Goal: Information Seeking & Learning: Learn about a topic

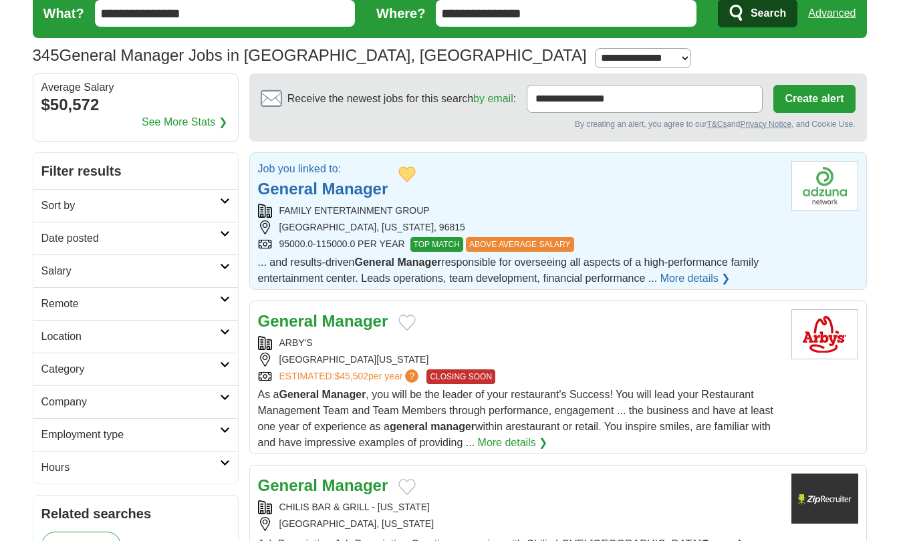
scroll to position [41, 0]
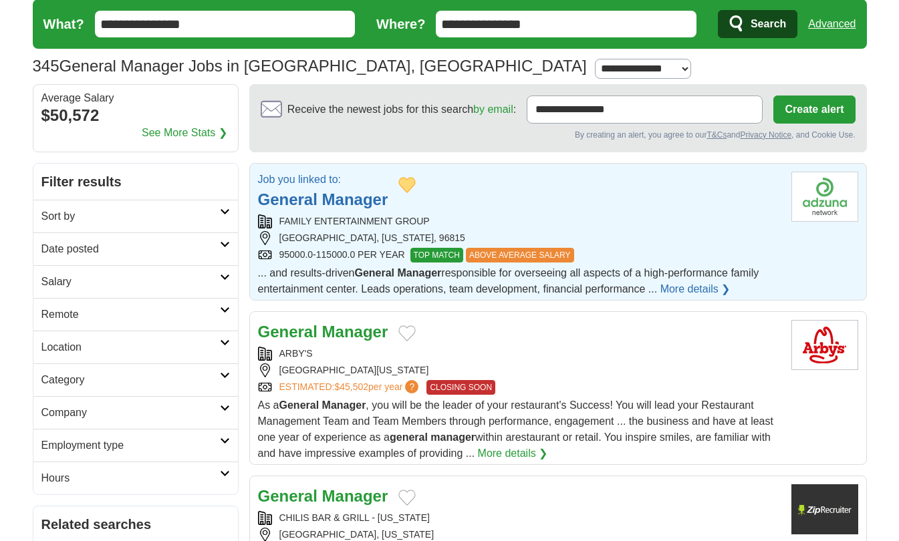
click at [595, 67] on select "**********" at bounding box center [643, 69] width 96 height 20
click at [496, 69] on div "**********" at bounding box center [450, 66] width 834 height 25
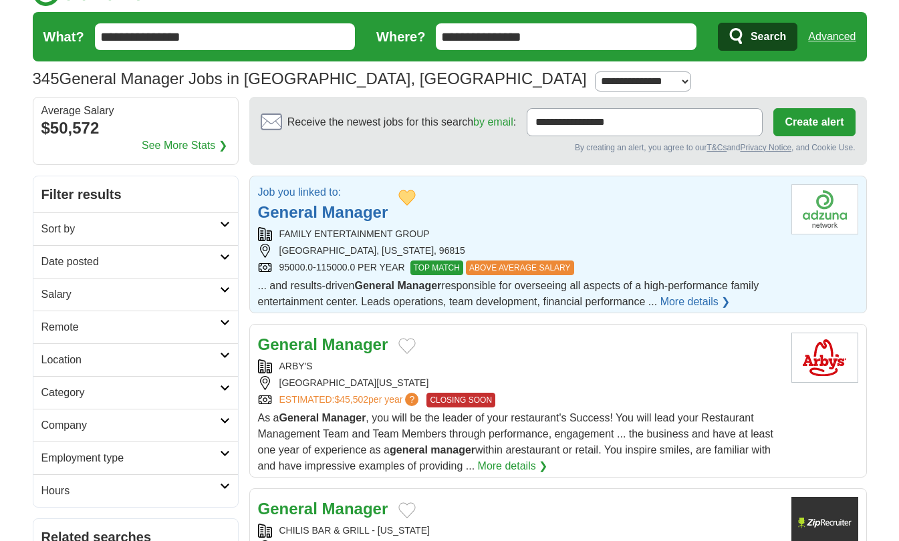
scroll to position [0, 0]
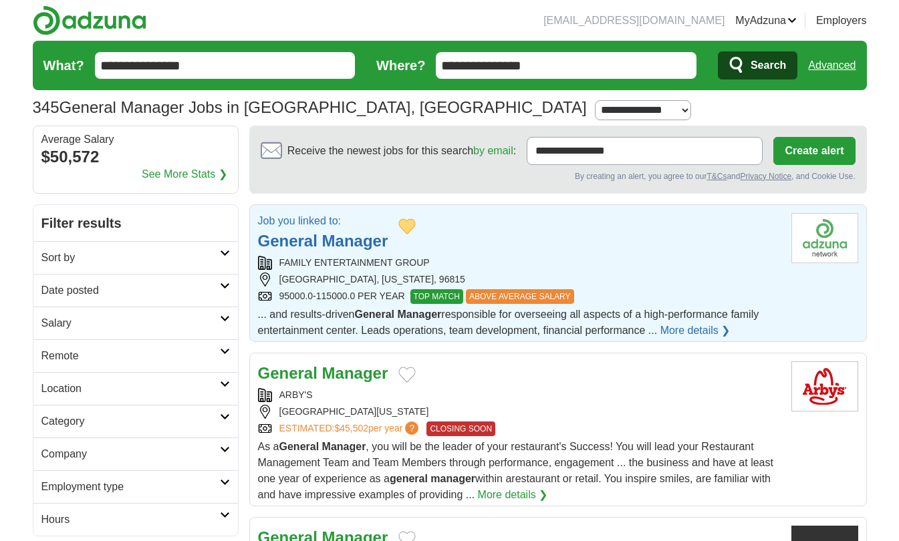
click at [365, 239] on strong "Manager" at bounding box center [355, 241] width 66 height 18
click at [365, 243] on strong "Manager" at bounding box center [355, 241] width 66 height 18
click at [411, 224] on button "Add to favorite jobs" at bounding box center [406, 226] width 17 height 16
click at [0, 0] on link "Favorites" at bounding box center [0, 0] width 0 height 0
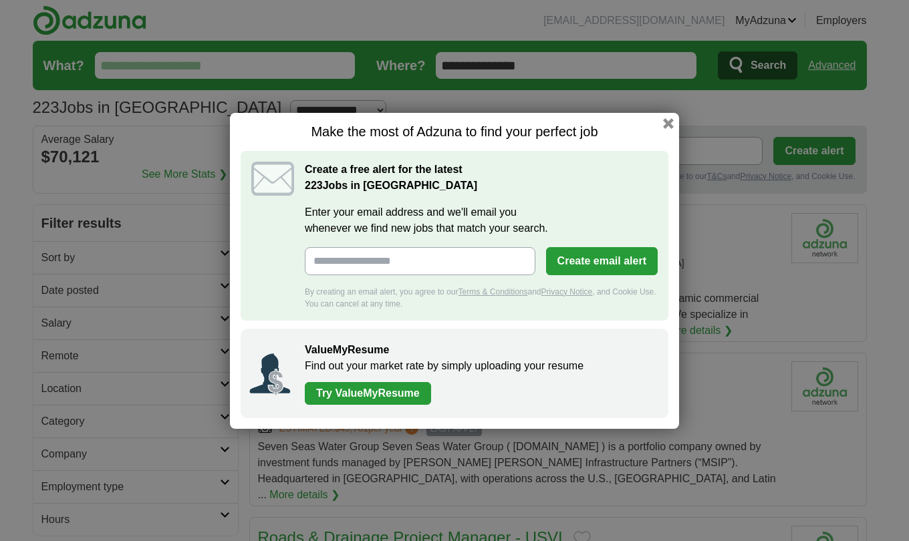
click at [667, 120] on button "button" at bounding box center [668, 123] width 11 height 11
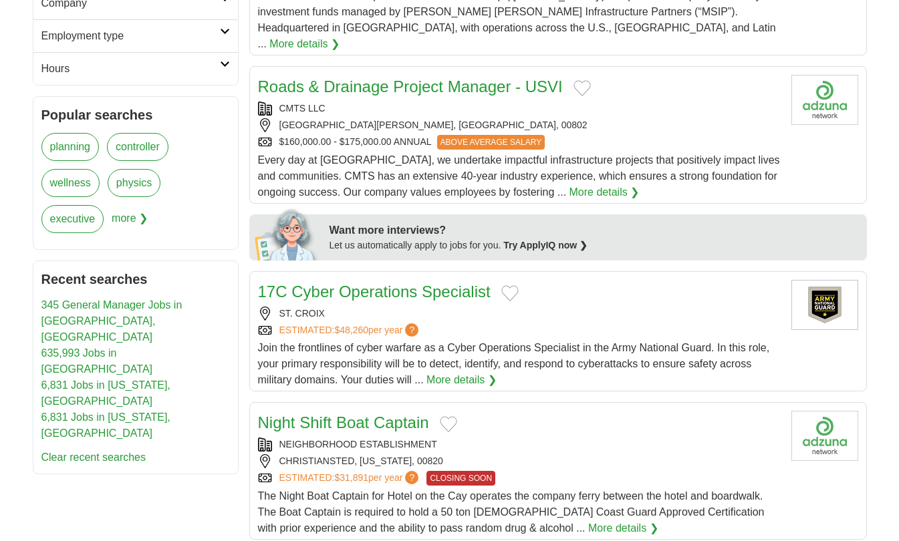
scroll to position [482, 0]
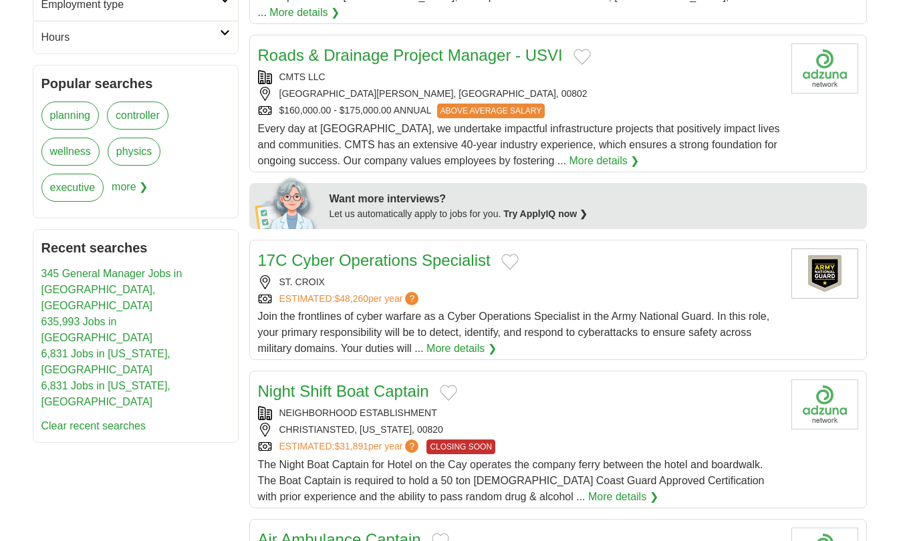
click at [65, 420] on link "Clear recent searches" at bounding box center [93, 425] width 105 height 11
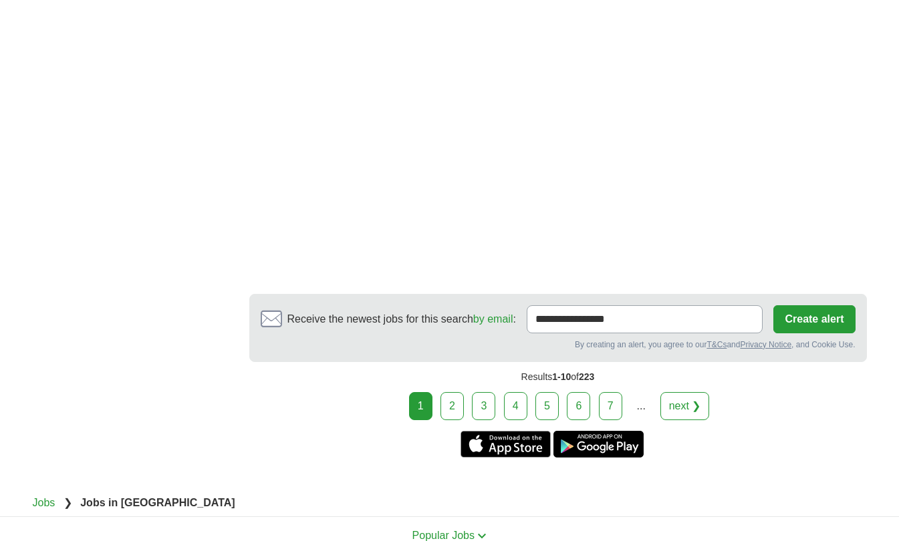
scroll to position [2410, 0]
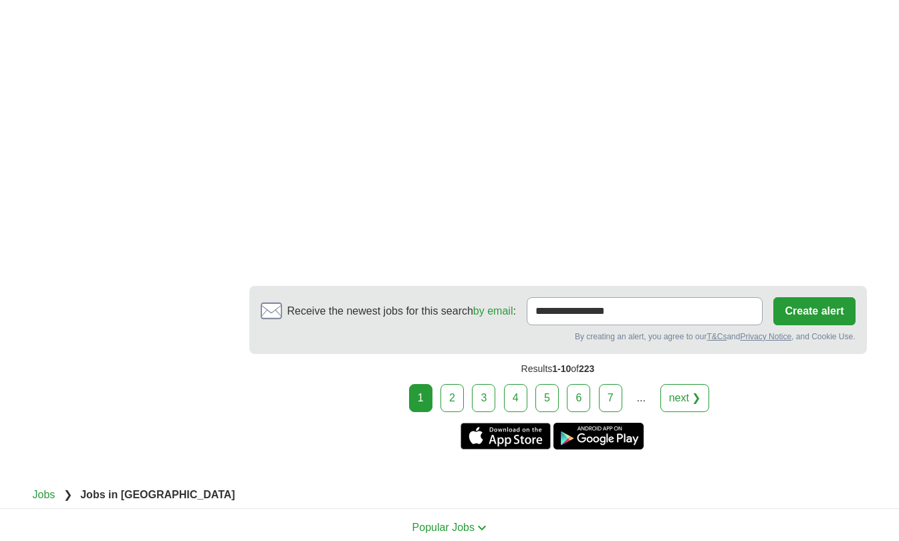
click at [451, 384] on link "2" at bounding box center [451, 398] width 23 height 28
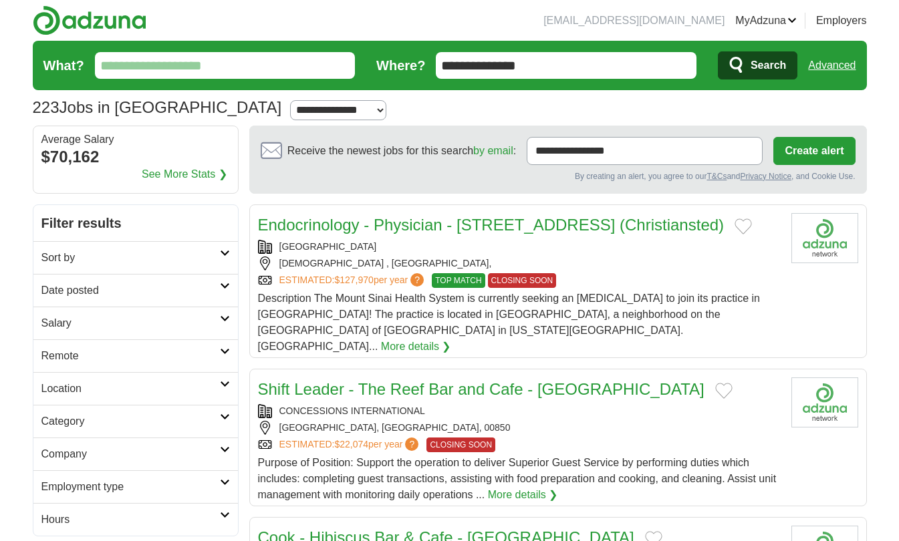
click at [220, 246] on link "Sort by" at bounding box center [135, 257] width 204 height 33
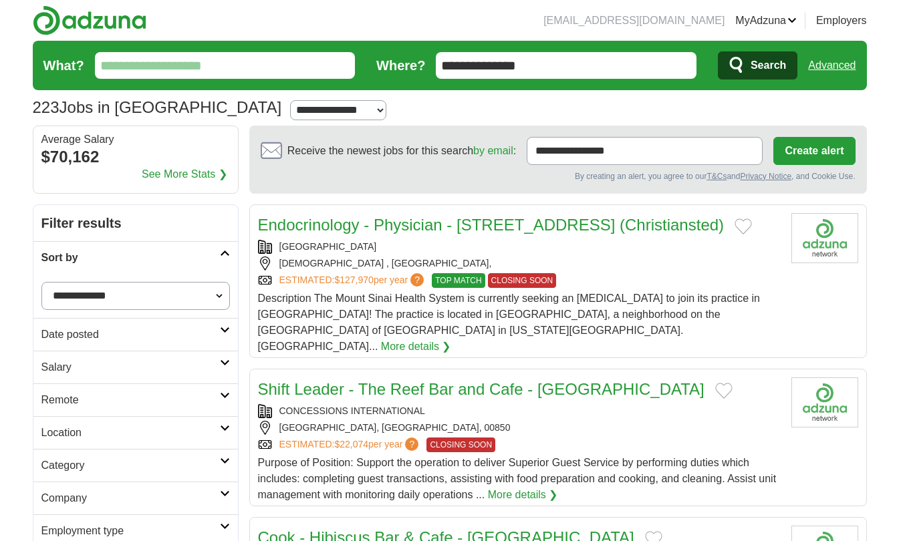
click at [202, 293] on select "**********" at bounding box center [135, 296] width 188 height 28
select select "**********"
click at [41, 282] on select "**********" at bounding box center [135, 296] width 188 height 28
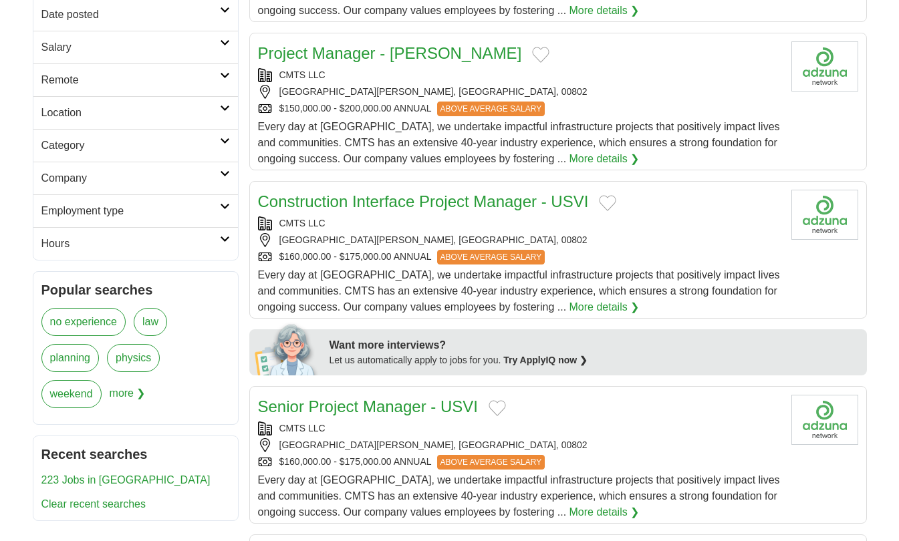
scroll to position [321, 0]
click at [220, 139] on icon at bounding box center [225, 140] width 10 height 7
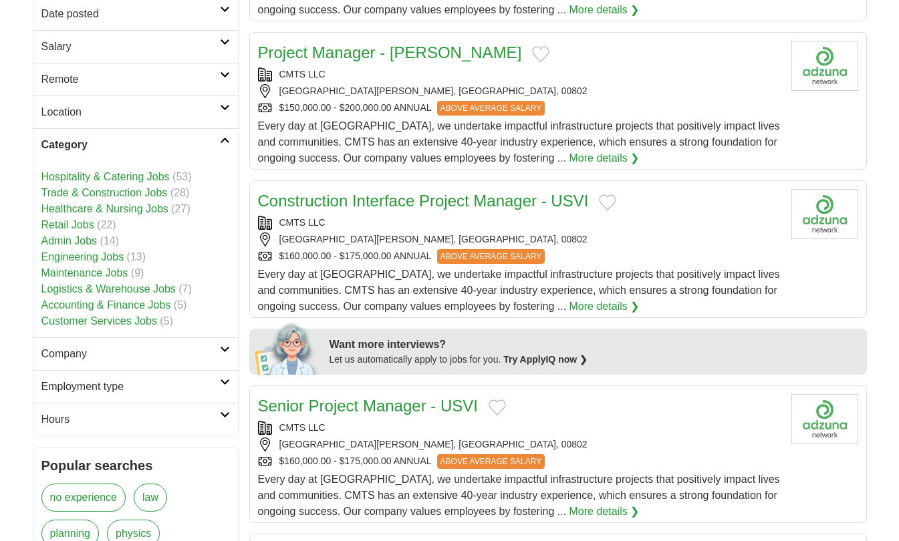
click at [224, 139] on icon at bounding box center [225, 140] width 10 height 7
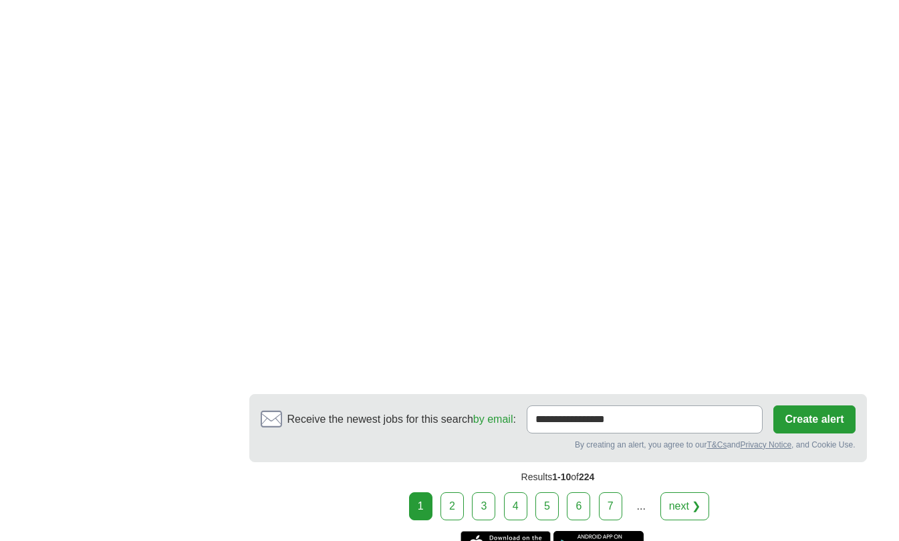
scroll to position [2317, 0]
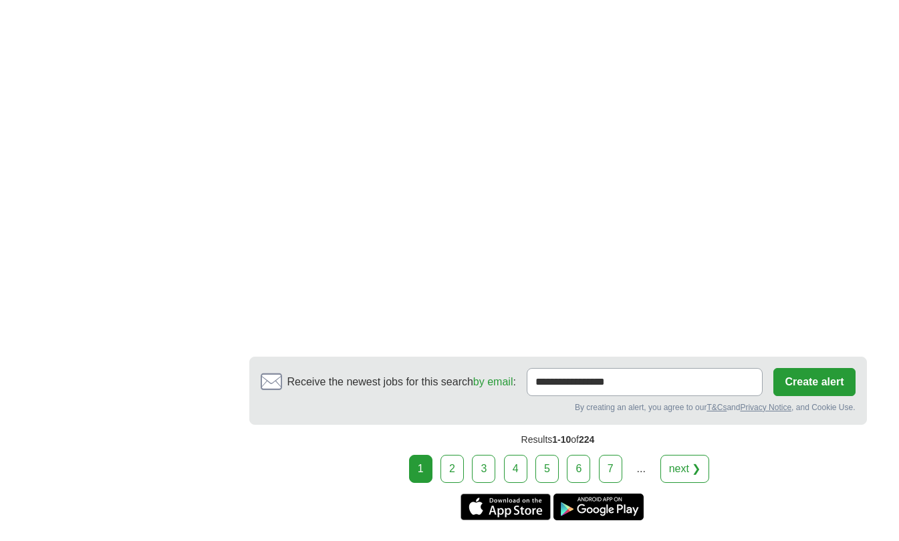
click at [453, 455] on link "2" at bounding box center [451, 469] width 23 height 28
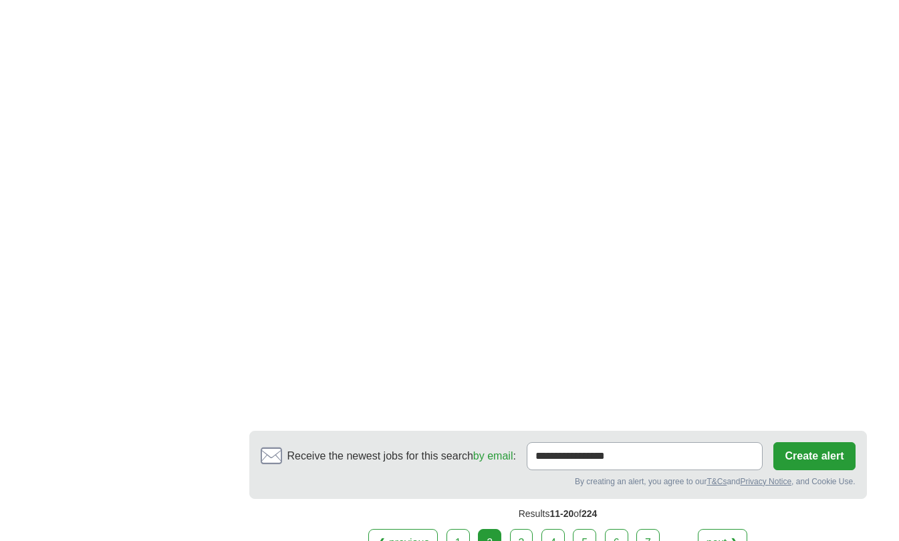
scroll to position [2354, 0]
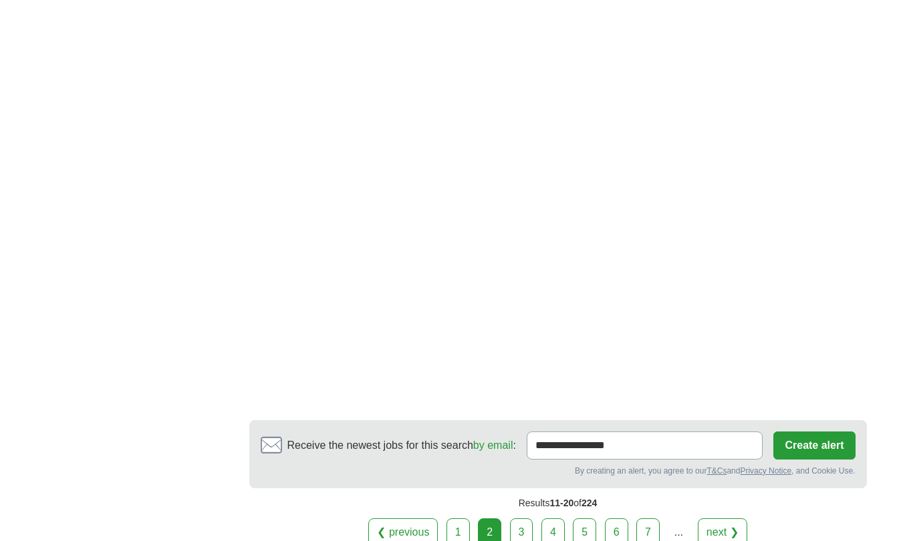
click at [524, 518] on link "3" at bounding box center [521, 532] width 23 height 28
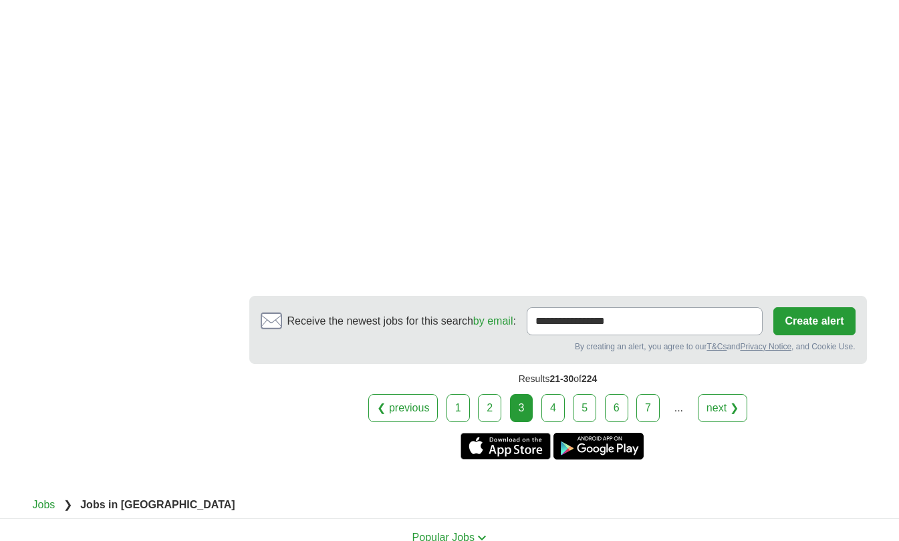
scroll to position [2437, 0]
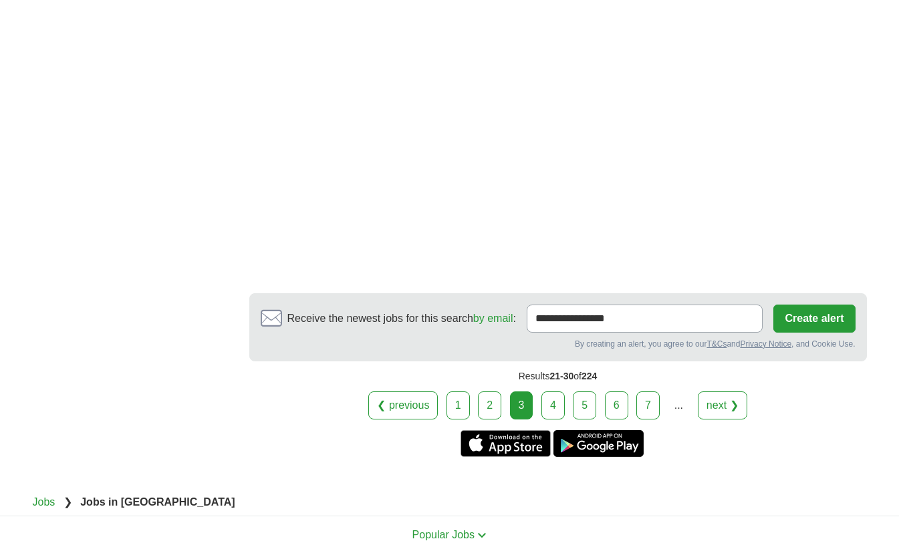
click at [554, 391] on link "4" at bounding box center [552, 405] width 23 height 28
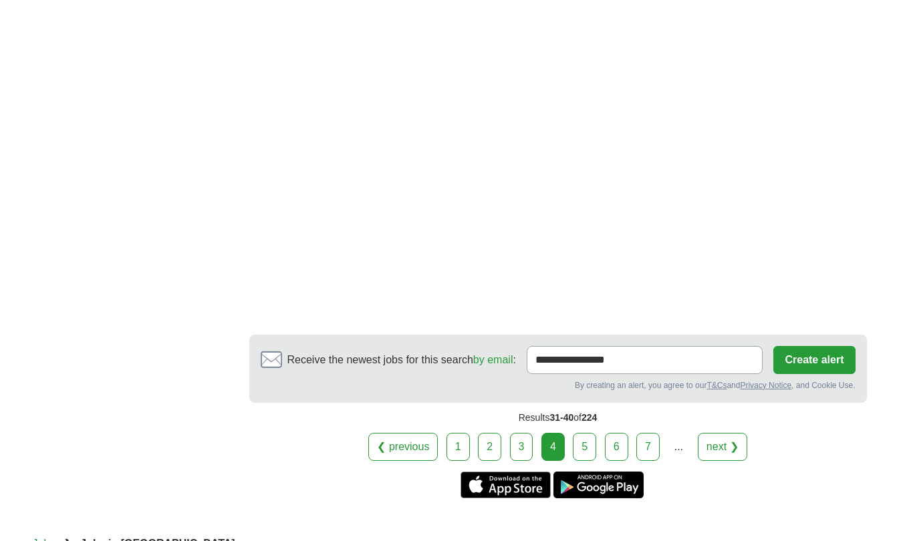
scroll to position [2352, 0]
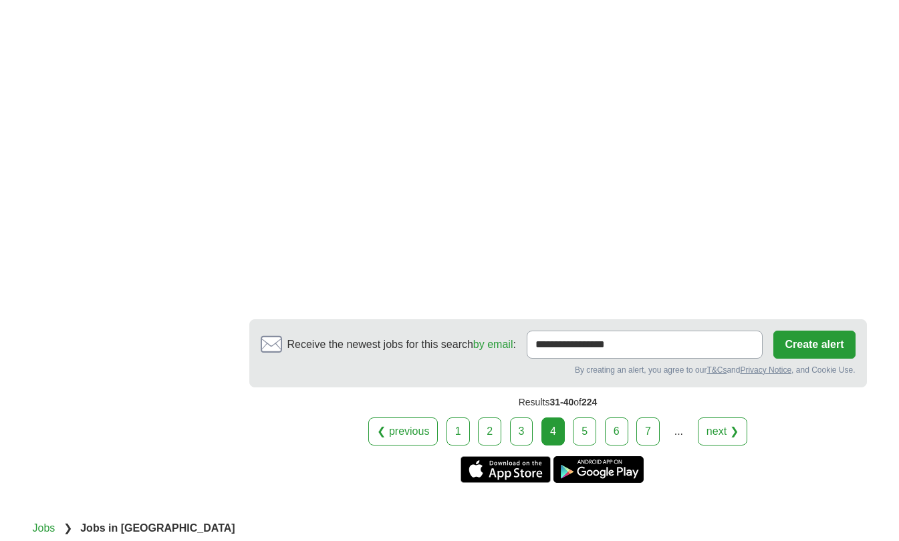
click at [582, 418] on link "5" at bounding box center [584, 432] width 23 height 28
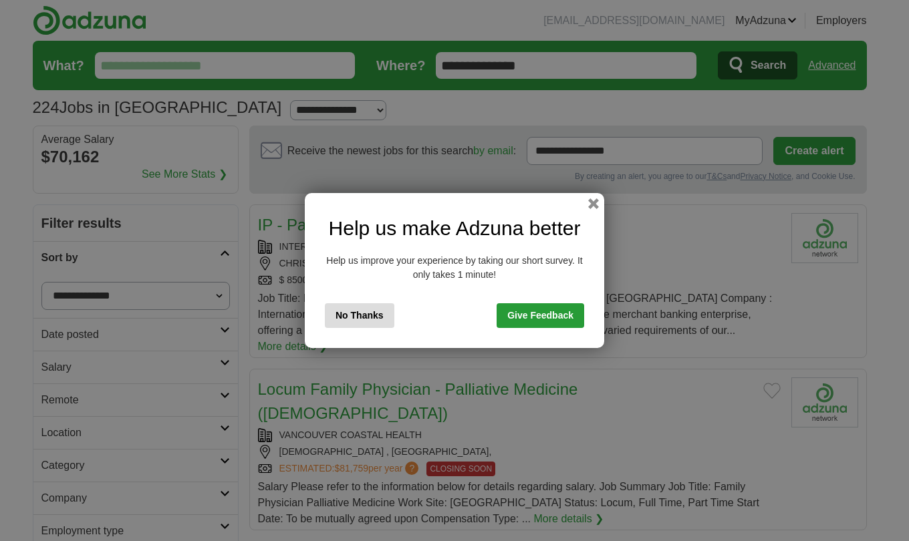
click at [593, 202] on button "button" at bounding box center [593, 203] width 11 height 11
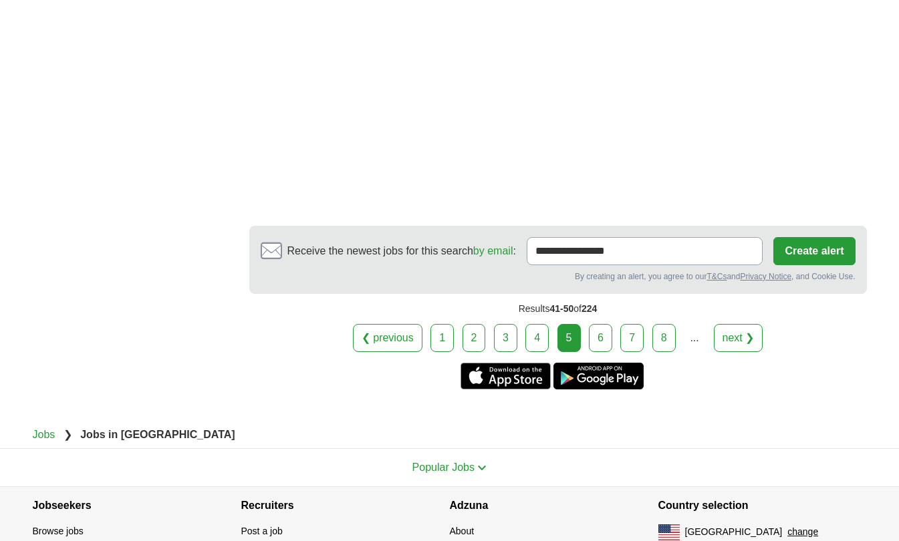
scroll to position [2603, 0]
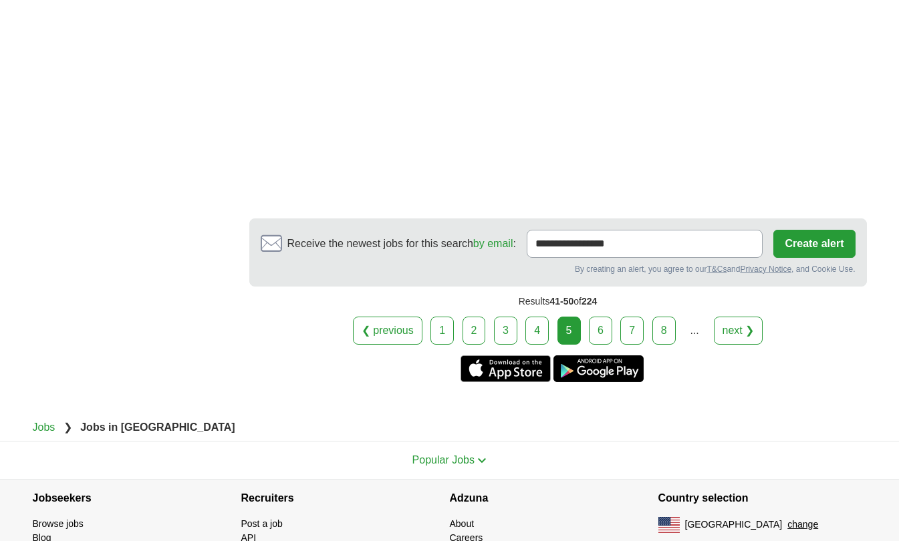
click at [595, 317] on link "6" at bounding box center [600, 331] width 23 height 28
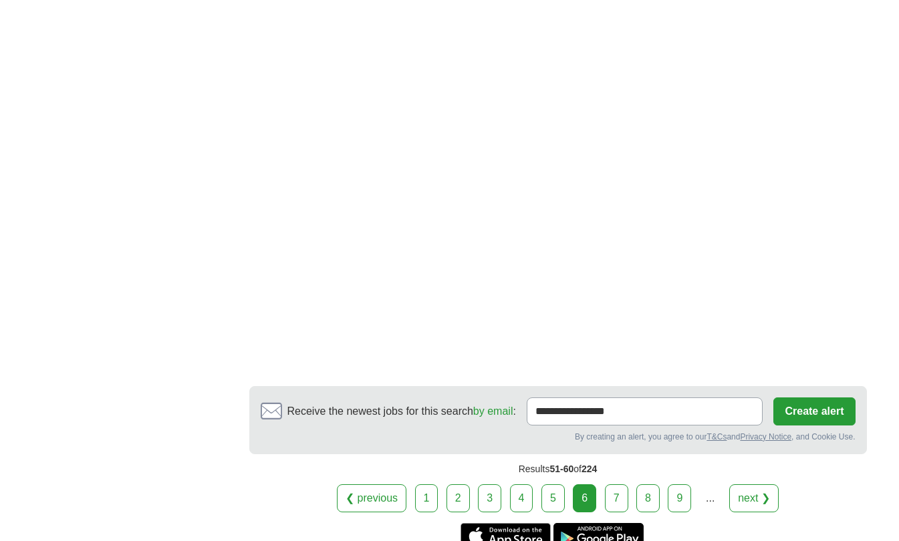
scroll to position [2187, 0]
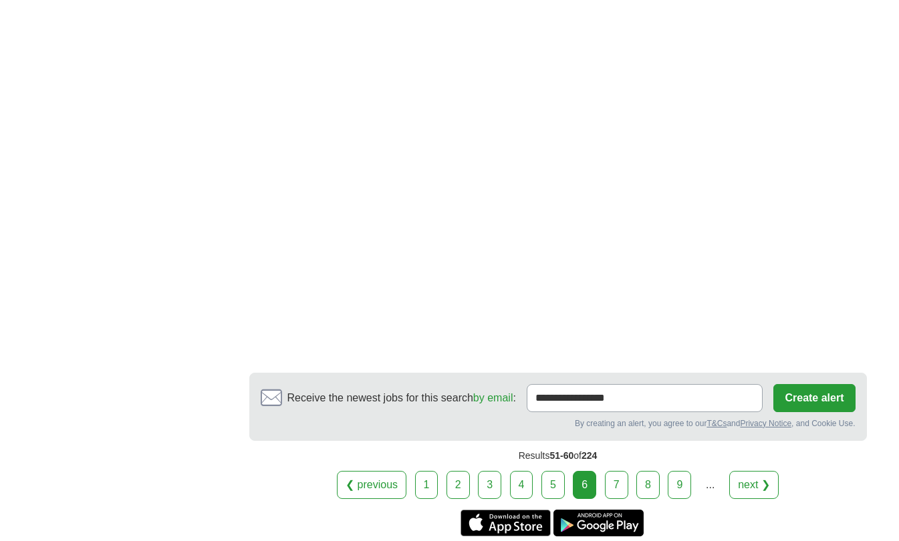
click at [617, 471] on link "7" at bounding box center [616, 485] width 23 height 28
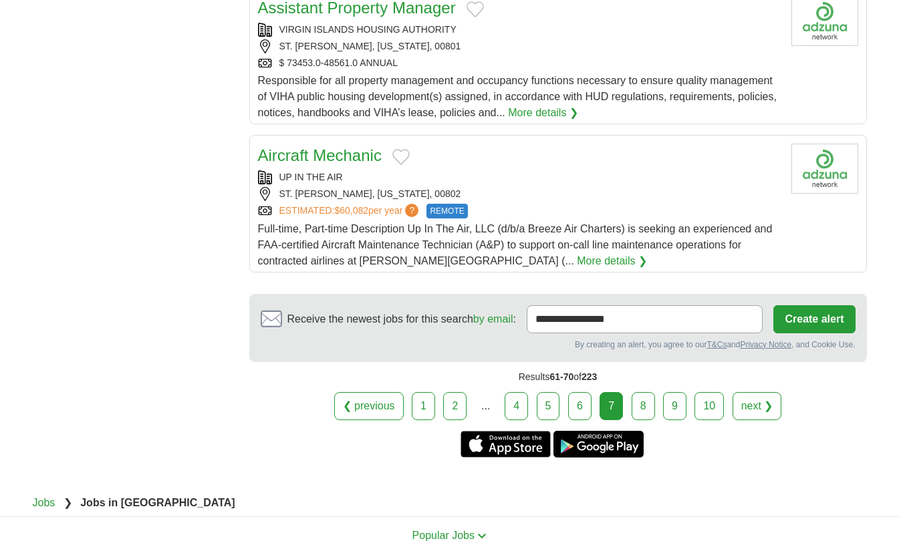
scroll to position [1508, 0]
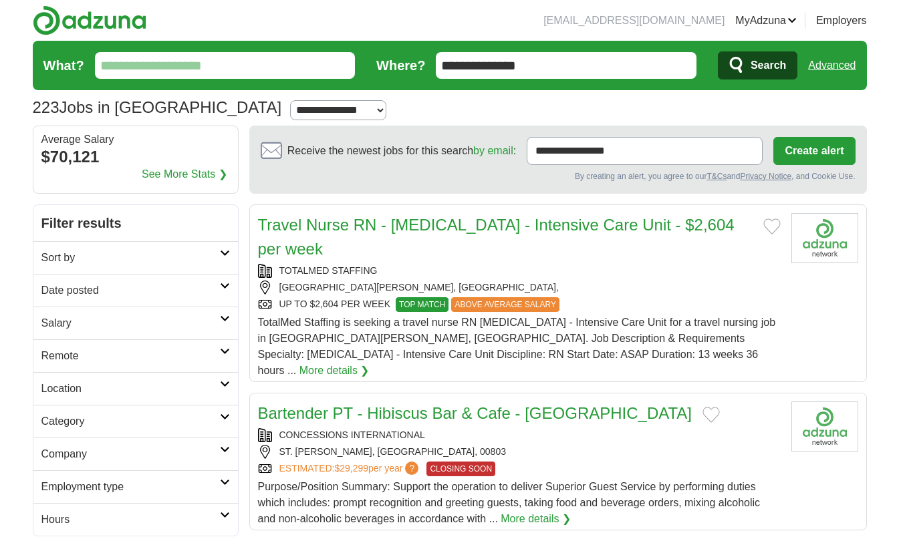
click at [228, 261] on link "Sort by" at bounding box center [135, 257] width 204 height 33
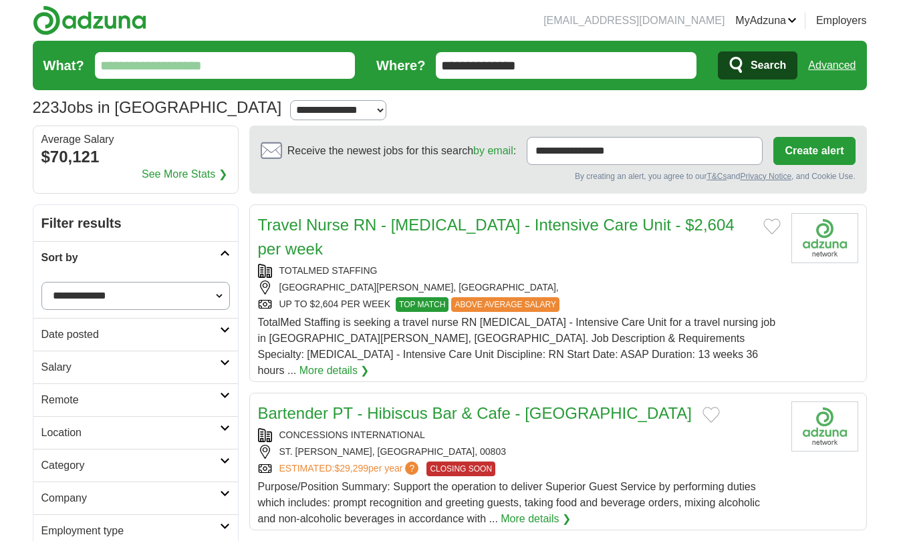
click at [210, 296] on select "**********" at bounding box center [135, 296] width 188 height 28
select select "**********"
click at [41, 282] on select "**********" at bounding box center [135, 296] width 188 height 28
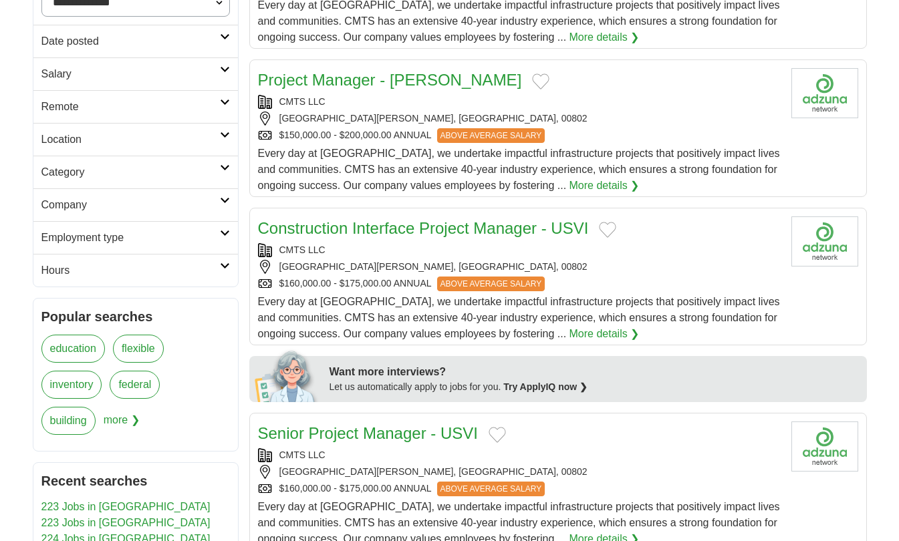
scroll to position [291, 0]
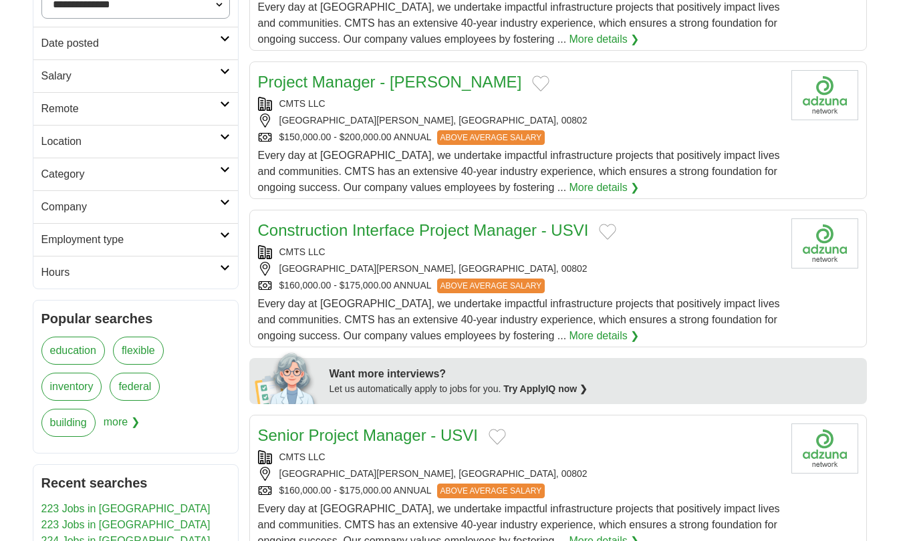
click at [224, 207] on link "Company" at bounding box center [135, 206] width 204 height 33
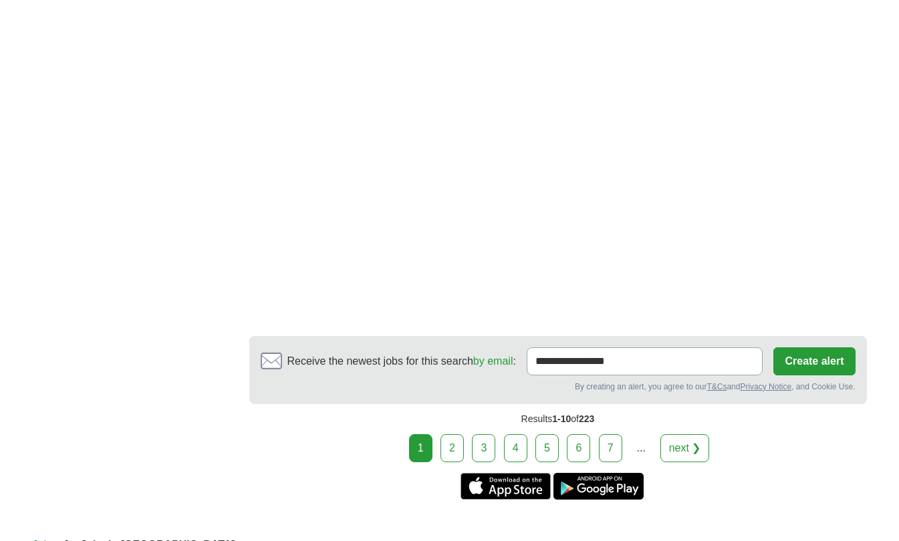
scroll to position [2597, 0]
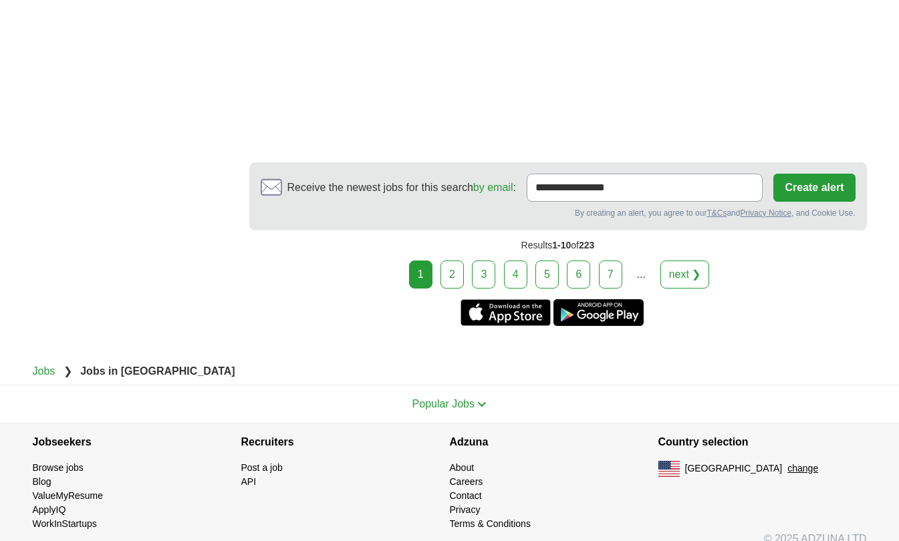
click at [486, 261] on link "3" at bounding box center [483, 275] width 23 height 28
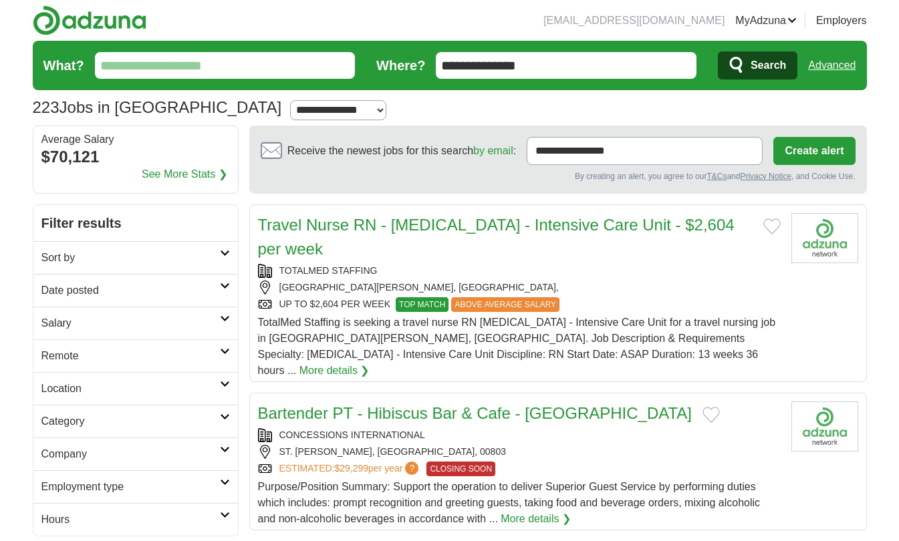
click at [233, 255] on link "Sort by" at bounding box center [135, 257] width 204 height 33
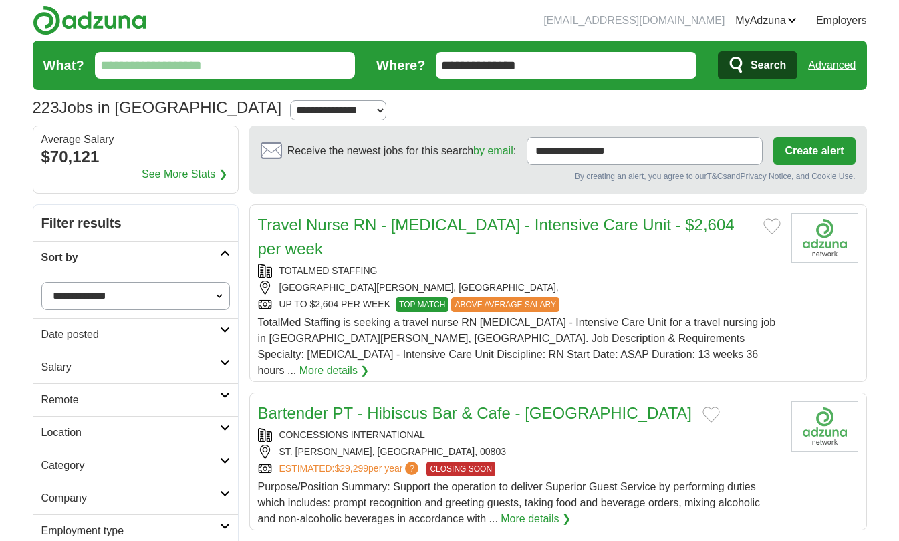
click at [188, 290] on select "**********" at bounding box center [135, 296] width 188 height 28
select select "**********"
click at [41, 282] on select "**********" at bounding box center [135, 296] width 188 height 28
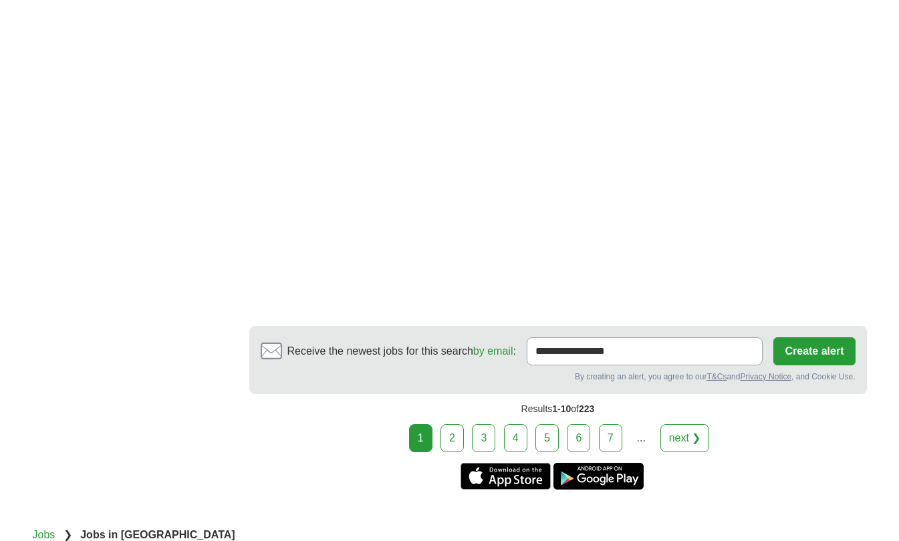
scroll to position [2454, 0]
click at [518, 424] on link "4" at bounding box center [515, 438] width 23 height 28
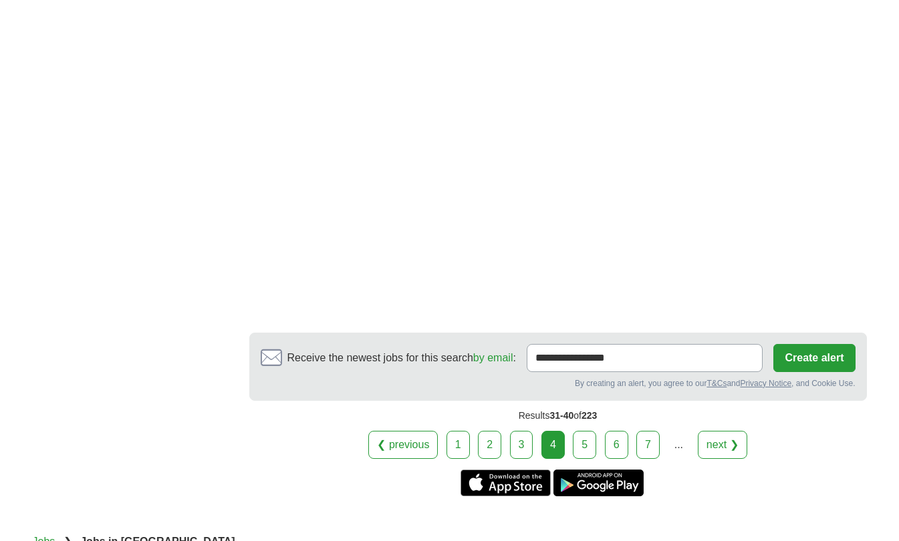
scroll to position [2435, 0]
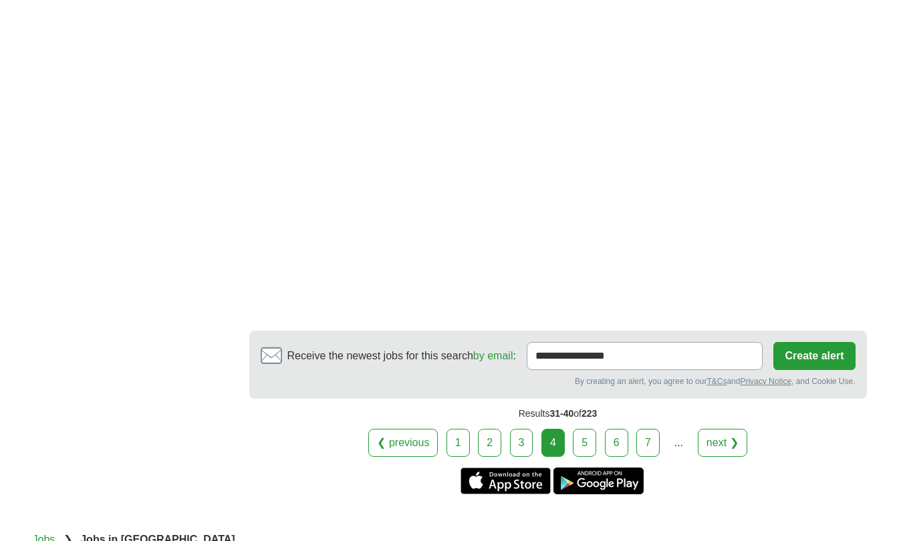
click at [583, 431] on link "5" at bounding box center [584, 443] width 23 height 28
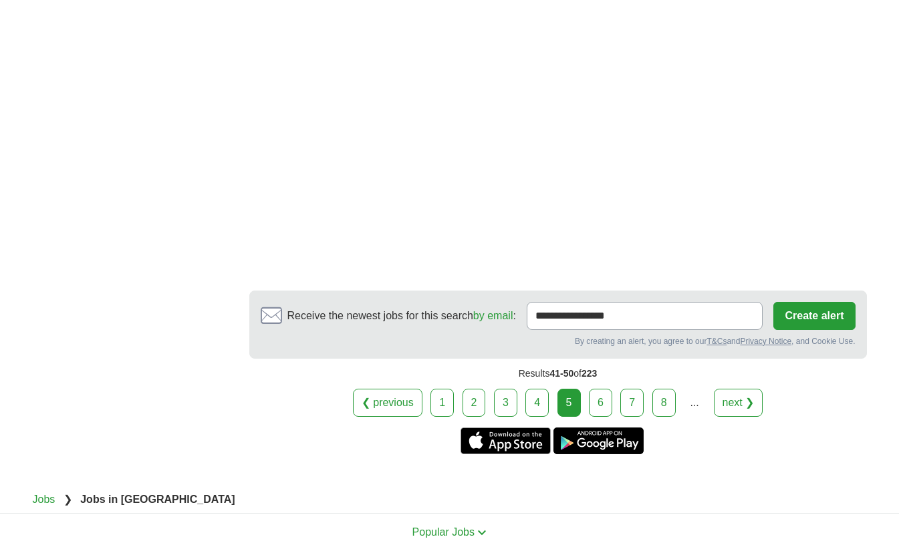
scroll to position [2384, 0]
click at [601, 388] on link "6" at bounding box center [600, 402] width 23 height 28
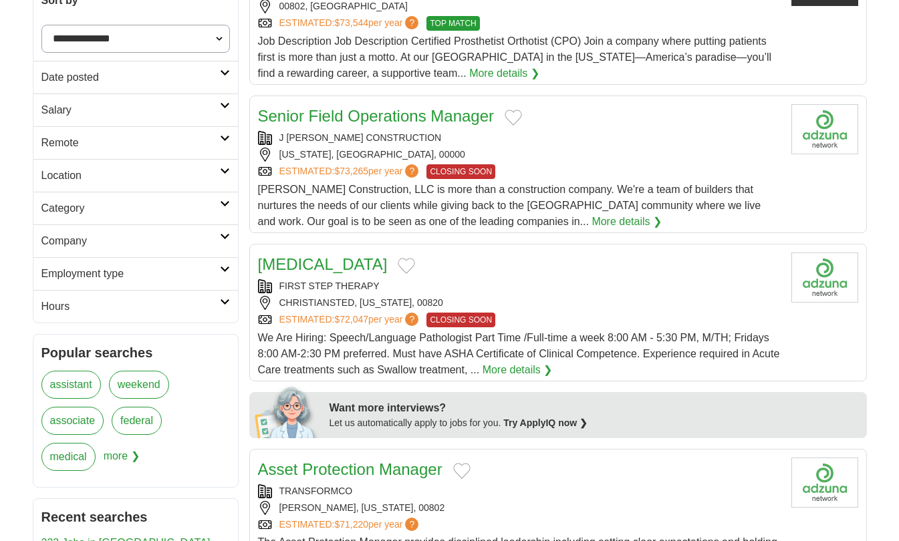
scroll to position [259, 0]
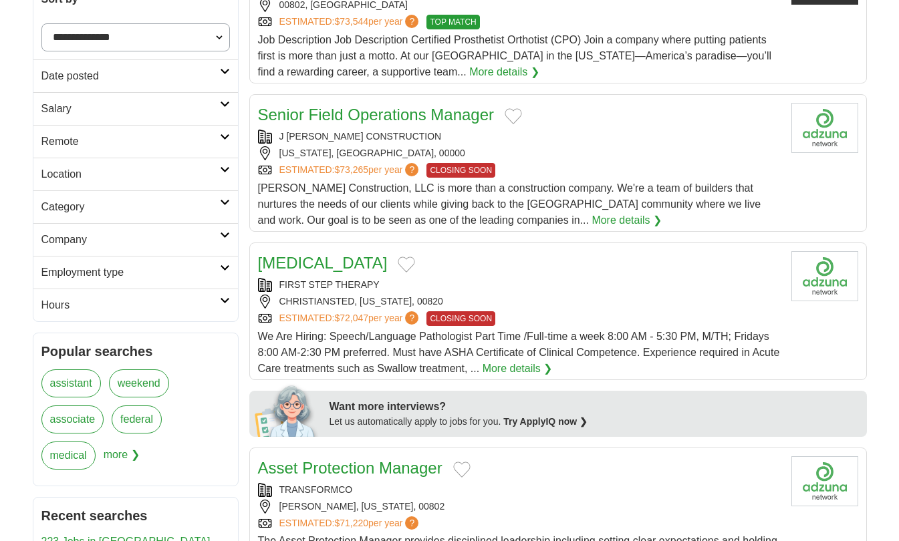
click at [219, 218] on link "Category" at bounding box center [135, 206] width 204 height 33
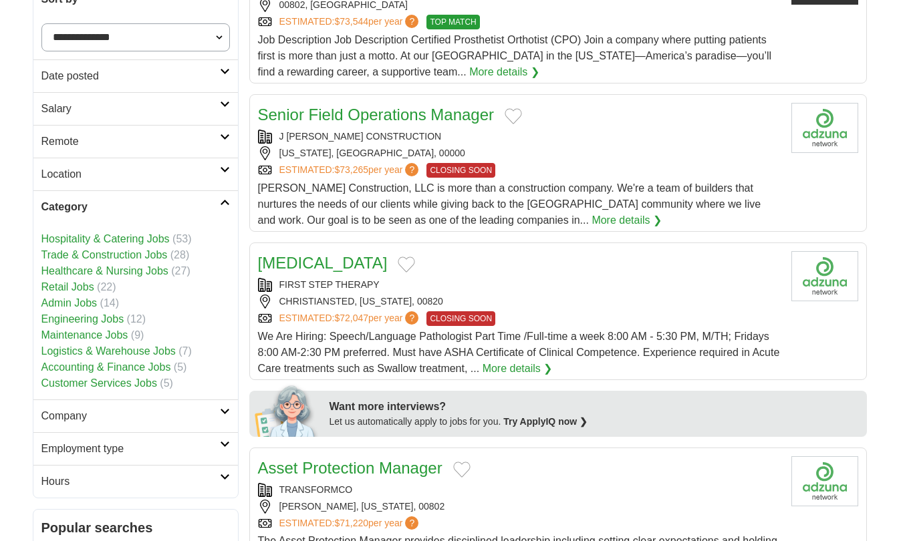
click at [89, 303] on link "Admin Jobs" at bounding box center [69, 302] width 56 height 11
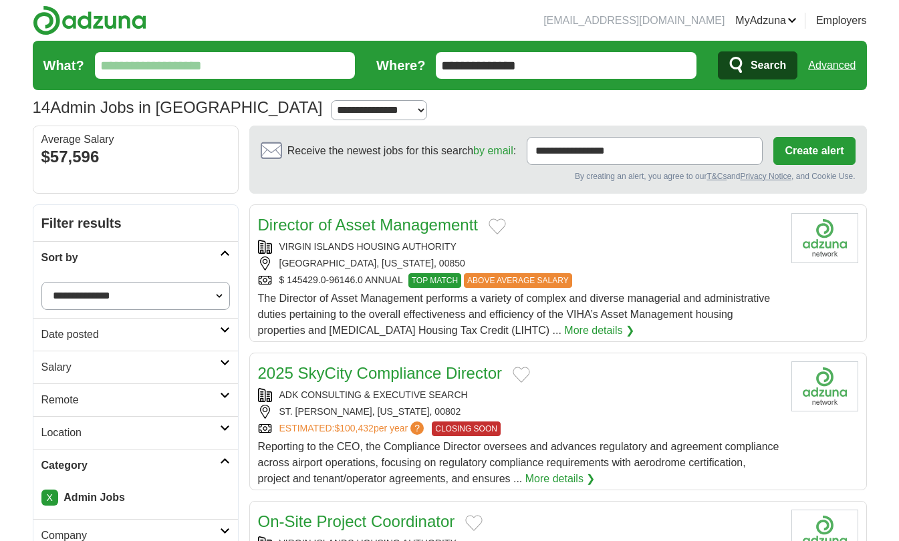
click at [438, 220] on link "Director of Asset Managementt" at bounding box center [368, 225] width 220 height 18
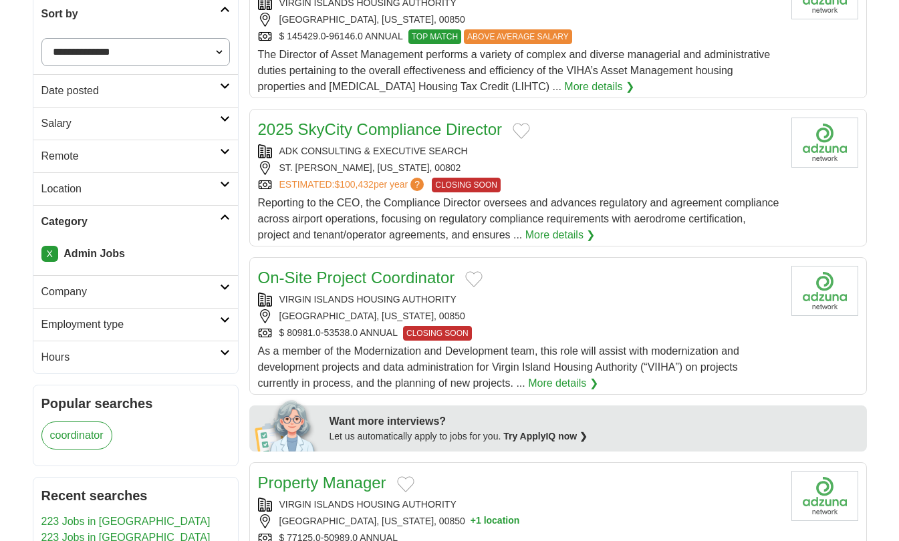
scroll to position [248, 0]
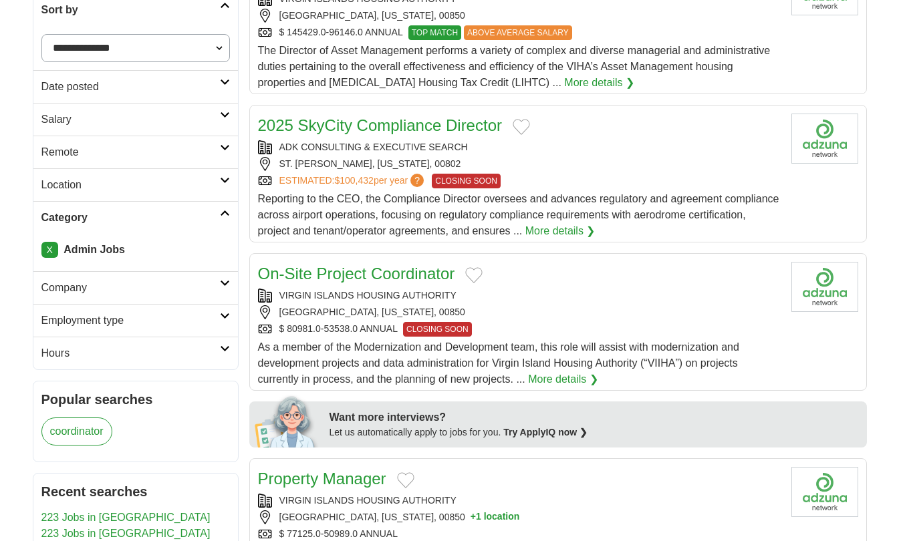
click at [55, 247] on link "X" at bounding box center [49, 250] width 17 height 16
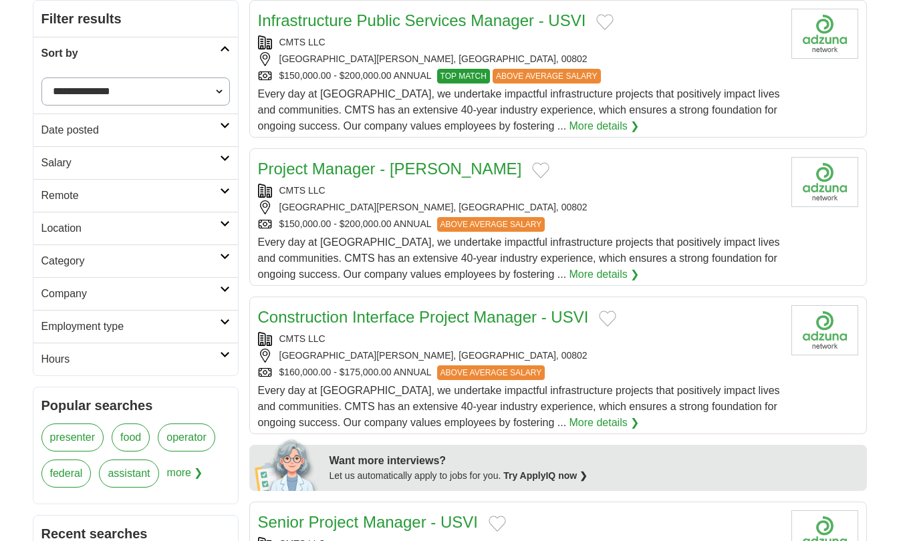
scroll to position [220, 0]
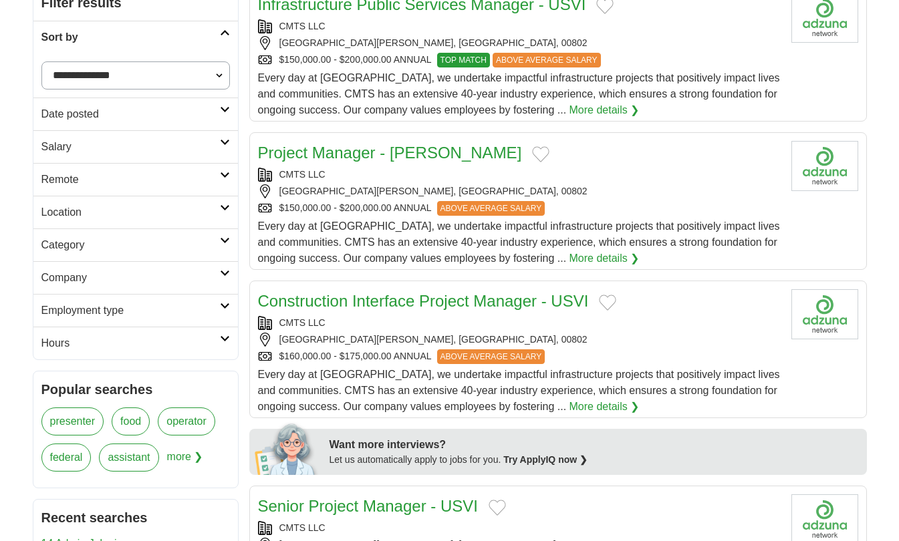
click at [222, 273] on icon at bounding box center [225, 273] width 10 height 7
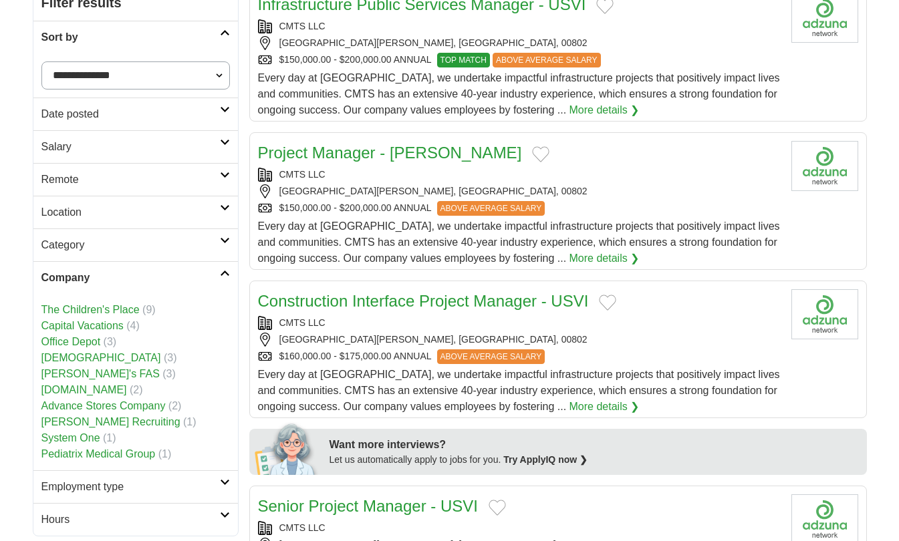
click at [212, 241] on h2 "Category" at bounding box center [130, 245] width 178 height 16
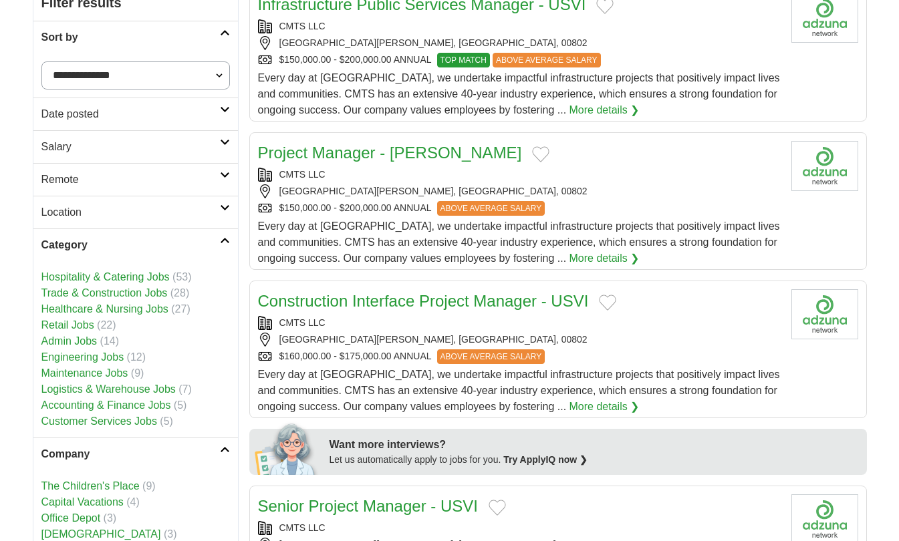
click at [705, 27] on div "CMTS LLC" at bounding box center [519, 26] width 522 height 14
click at [149, 391] on link "Logistics & Warehouse Jobs" at bounding box center [108, 388] width 134 height 11
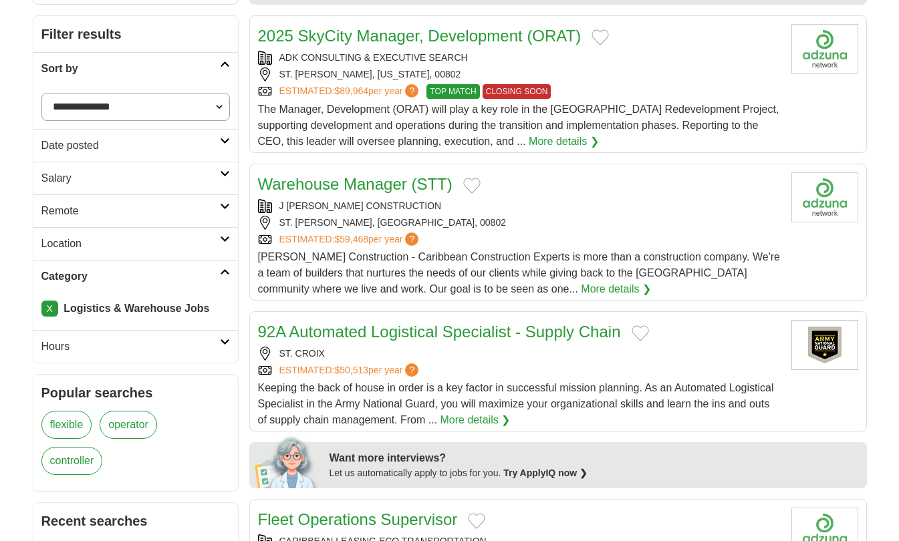
scroll to position [191, 0]
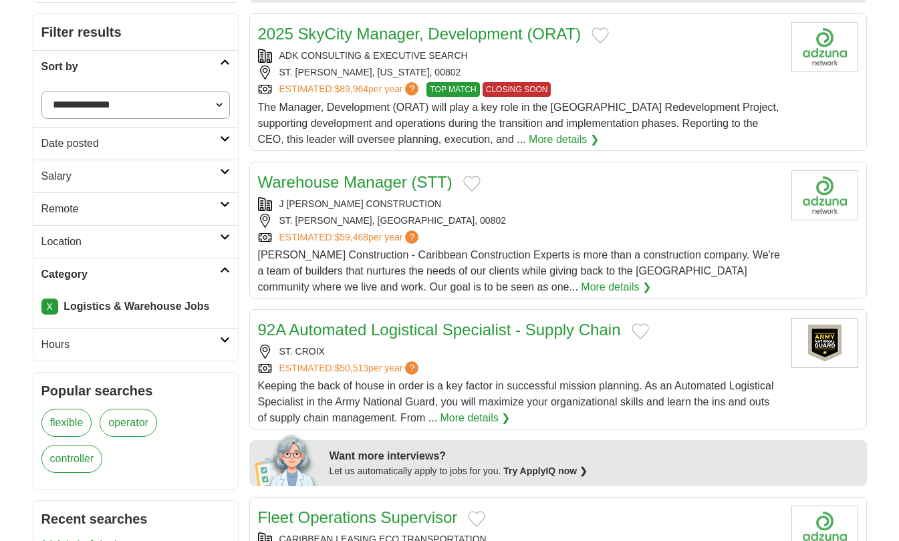
click at [47, 307] on link "X" at bounding box center [49, 307] width 17 height 16
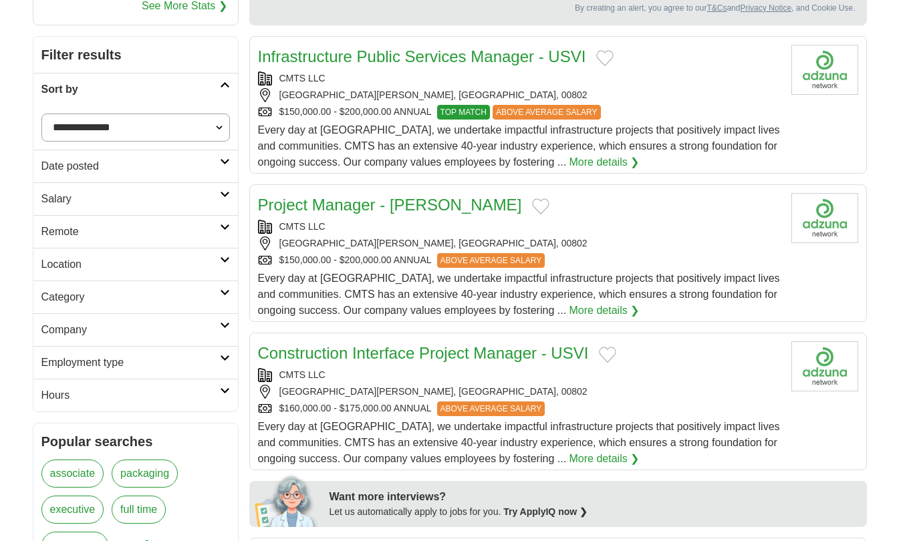
scroll to position [174, 0]
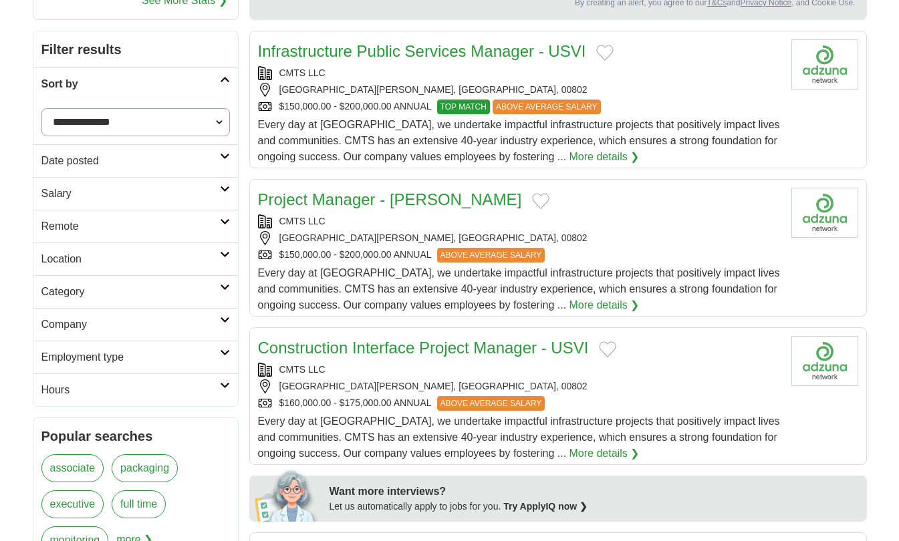
click at [224, 291] on link "Category" at bounding box center [135, 291] width 204 height 33
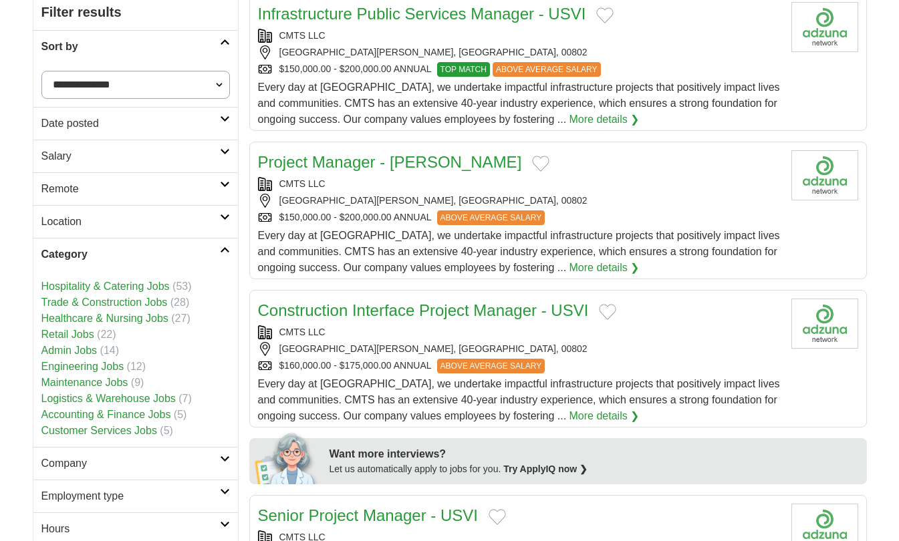
scroll to position [212, 0]
click at [138, 429] on link "Customer Services Jobs" at bounding box center [99, 429] width 116 height 11
